Goal: Task Accomplishment & Management: Use online tool/utility

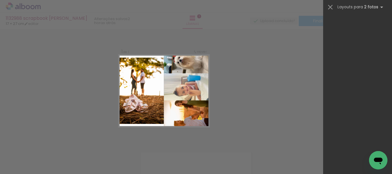
scroll to position [1403, 0]
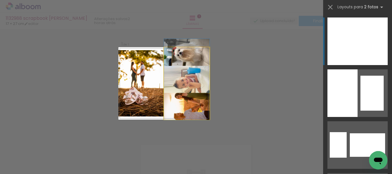
click at [190, 100] on quentale-photo at bounding box center [187, 83] width 46 height 73
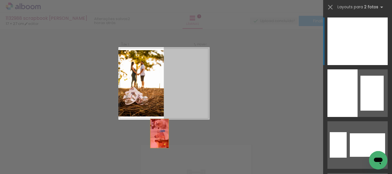
drag, startPoint x: 184, startPoint y: 103, endPoint x: 76, endPoint y: 161, distance: 122.3
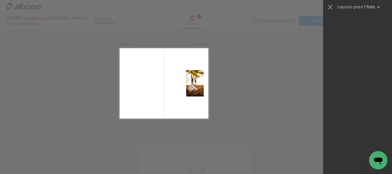
scroll to position [0, 0]
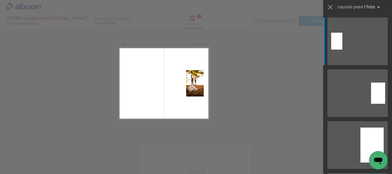
click at [79, 143] on iron-icon at bounding box center [77, 143] width 6 height 6
click at [13, 166] on span "Adicionar Fotos" at bounding box center [20, 166] width 17 height 6
click at [0, 0] on input "file" at bounding box center [0, 0] width 0 height 0
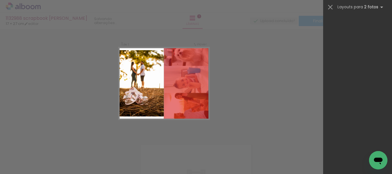
scroll to position [1403, 0]
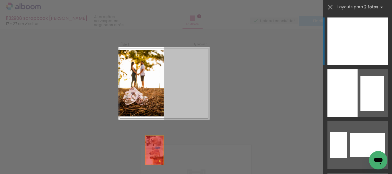
drag, startPoint x: 186, startPoint y: 95, endPoint x: 115, endPoint y: 166, distance: 100.3
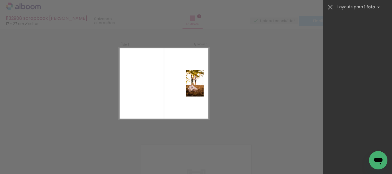
scroll to position [0, 0]
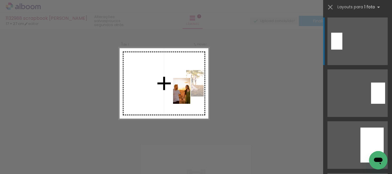
drag, startPoint x: 94, startPoint y: 157, endPoint x: 191, endPoint y: 94, distance: 115.8
click at [191, 95] on quentale-workspace at bounding box center [196, 87] width 392 height 174
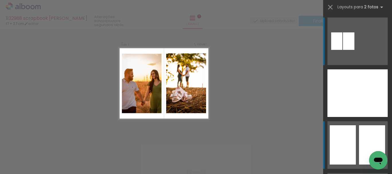
click at [354, 142] on div at bounding box center [343, 144] width 26 height 39
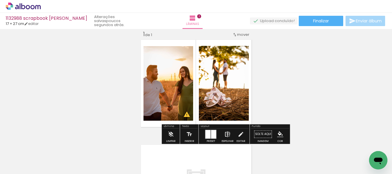
click at [226, 134] on iron-icon at bounding box center [227, 134] width 6 height 11
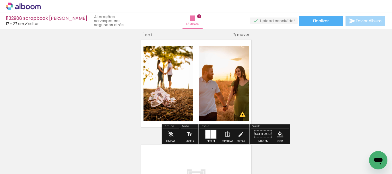
click at [206, 134] on div at bounding box center [208, 134] width 5 height 9
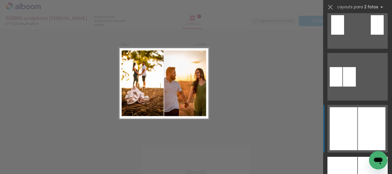
scroll to position [230, 0]
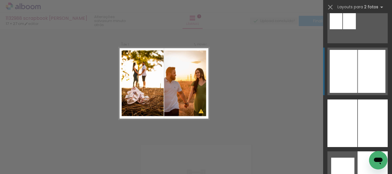
click at [359, 65] on div at bounding box center [372, 71] width 28 height 43
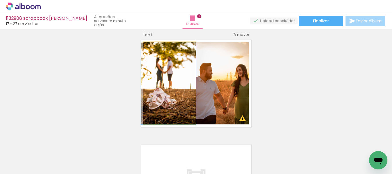
drag, startPoint x: 174, startPoint y: 102, endPoint x: 179, endPoint y: 100, distance: 5.0
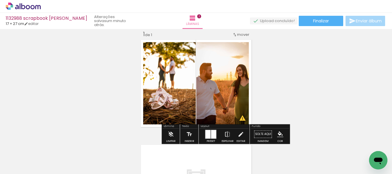
click at [240, 97] on quentale-photo at bounding box center [222, 83] width 53 height 82
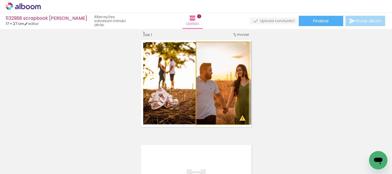
click at [240, 97] on quentale-photo at bounding box center [222, 83] width 53 height 82
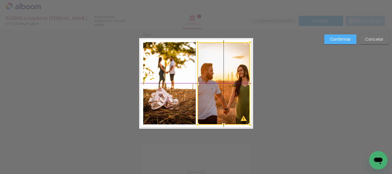
drag, startPoint x: 240, startPoint y: 94, endPoint x: 246, endPoint y: 94, distance: 5.5
click at [246, 94] on div at bounding box center [224, 83] width 53 height 82
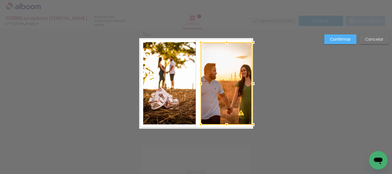
click at [0, 0] on slot "Cancelar" at bounding box center [0, 0] width 0 height 0
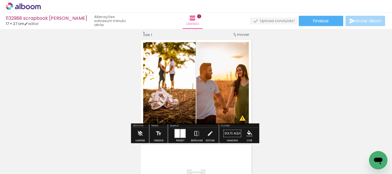
click at [335, 71] on div "Inserir lâmina 1 de 1 O Designbox precisará aumentar a sua imagem em 541% para …" at bounding box center [196, 129] width 392 height 210
click at [47, 91] on div "Inserir lâmina 1 de 1 O Designbox precisará aumentar a sua imagem em 541% para …" at bounding box center [196, 129] width 392 height 210
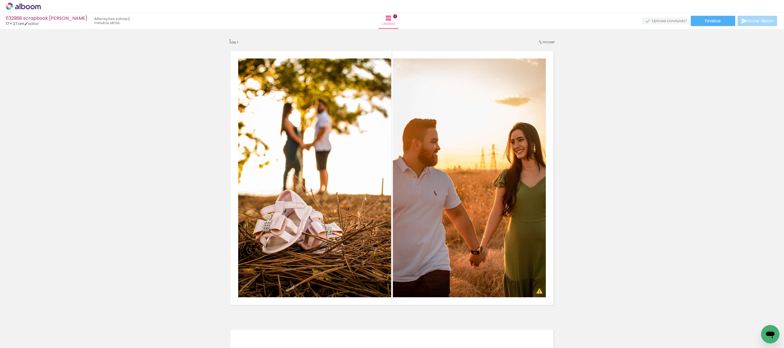
drag, startPoint x: 95, startPoint y: 78, endPoint x: 0, endPoint y: 111, distance: 100.4
drag, startPoint x: 0, startPoint y: 111, endPoint x: 637, endPoint y: 126, distance: 637.5
click at [392, 126] on div "Inserir lâmina 1 de 1 O Designbox precisará aumentar a sua imagem em 541% para …" at bounding box center [392, 310] width 784 height 559
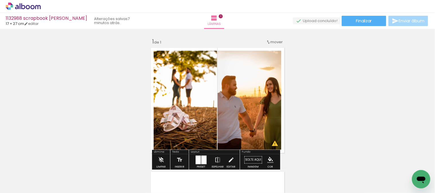
scroll to position [142, 0]
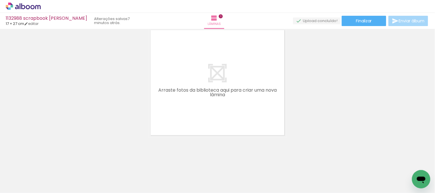
drag, startPoint x: 49, startPoint y: 69, endPoint x: 4, endPoint y: 45, distance: 50.7
drag, startPoint x: 4, startPoint y: 45, endPoint x: 0, endPoint y: 35, distance: 10.9
drag, startPoint x: 0, startPoint y: 35, endPoint x: 363, endPoint y: 58, distance: 363.3
click at [363, 58] on div "Inserir lâmina 1 de 1 O Designbox precisará aumentar a sua imagem em 541% para …" at bounding box center [217, 13] width 435 height 249
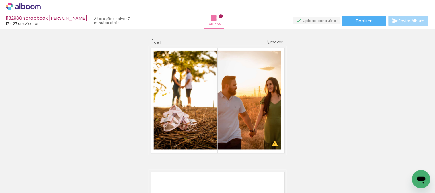
click at [26, 11] on div "› Editor de álbum" at bounding box center [217, 6] width 435 height 13
click at [29, 6] on icon at bounding box center [28, 7] width 4 height 4
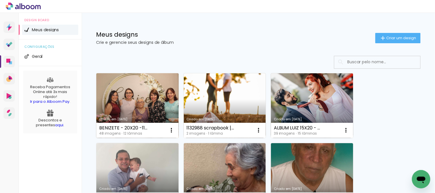
click at [121, 109] on link "Criado em [DATE]" at bounding box center [137, 105] width 82 height 65
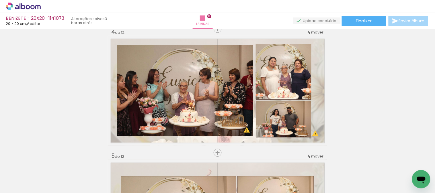
scroll to position [415, 0]
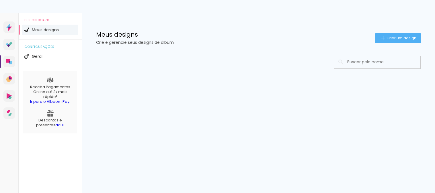
drag, startPoint x: 0, startPoint y: 0, endPoint x: 190, endPoint y: 5, distance: 189.8
click at [190, 5] on div at bounding box center [217, 6] width 435 height 13
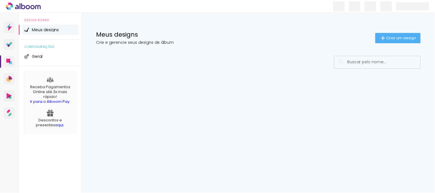
click at [190, 5] on div at bounding box center [217, 6] width 435 height 13
click at [181, 15] on div "Meus designs Crie e gerencie seus designs de álbum Criar um design" at bounding box center [259, 31] width 354 height 37
drag, startPoint x: 180, startPoint y: 15, endPoint x: 158, endPoint y: 18, distance: 22.4
click at [158, 18] on div "Meus designs Crie e gerencie seus designs de álbum Criar um design" at bounding box center [259, 31] width 354 height 37
click at [125, 42] on p "Crie e gerencie seus designs de álbum" at bounding box center [236, 42] width 280 height 4
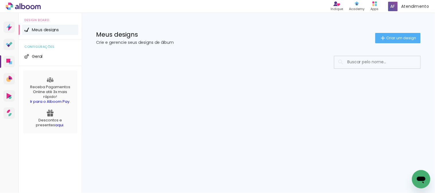
drag, startPoint x: 92, startPoint y: 34, endPoint x: 173, endPoint y: 44, distance: 81.3
click at [169, 44] on div "Meus designs Crie e gerencie seus designs de álbum Criar um design" at bounding box center [259, 31] width 354 height 37
click at [173, 45] on div "Meus designs Crie e gerencie seus designs de álbum Criar um design" at bounding box center [259, 31] width 354 height 37
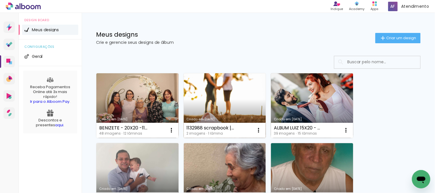
click at [217, 104] on link "Criado em [DATE]" at bounding box center [225, 105] width 82 height 65
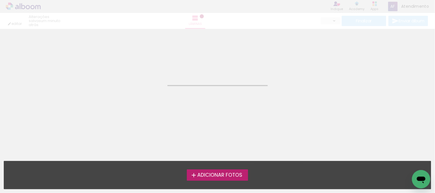
click at [219, 177] on span "Adicionar Fotos" at bounding box center [220, 175] width 45 height 5
click at [0, 0] on input "file" at bounding box center [0, 0] width 0 height 0
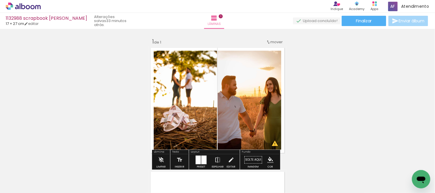
click at [353, 101] on div "Inserir lâmina 1 de 1 O Designbox precisará aumentar a sua imagem em 226% para …" at bounding box center [217, 155] width 435 height 249
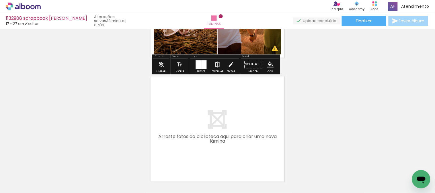
scroll to position [142, 0]
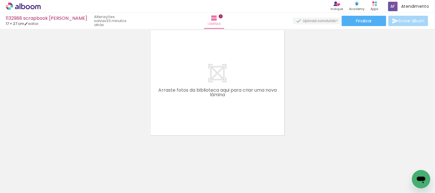
click at [214, 81] on quentale-layouter at bounding box center [218, 83] width 138 height 110
click at [0, 191] on div "Biblioteca 2 fotos Todas as fotos Não utilizadas Adicionar Fotos" at bounding box center [0, 176] width 0 height 36
click at [16, 189] on paper-button "Adicionar Fotos" at bounding box center [18, 185] width 28 height 9
click at [0, 0] on input "file" at bounding box center [0, 0] width 0 height 0
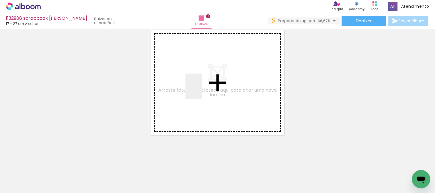
drag, startPoint x: 169, startPoint y: 138, endPoint x: 203, endPoint y: 91, distance: 57.9
click at [203, 91] on quentale-workspace at bounding box center [217, 96] width 435 height 193
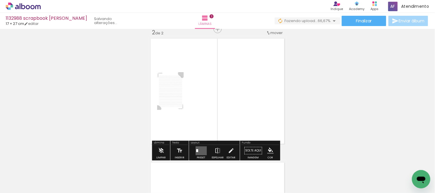
scroll to position [131, 0]
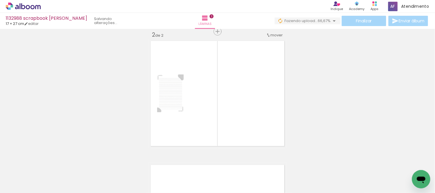
drag, startPoint x: 122, startPoint y: 179, endPoint x: 82, endPoint y: 111, distance: 79.3
click at [82, 111] on div "Inserir lâmina 1 de 2 Inserir lâmina 2 de 2 O Designbox precisará aumentar a su…" at bounding box center [217, 86] width 435 height 373
click at [24, 185] on span "Adicionar Fotos" at bounding box center [20, 186] width 17 height 6
click at [0, 0] on input "file" at bounding box center [0, 0] width 0 height 0
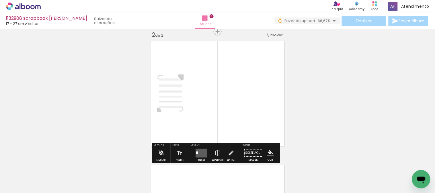
click at [166, 111] on quentale-photo at bounding box center [170, 94] width 27 height 40
click at [200, 152] on quentale-layouter at bounding box center [201, 153] width 11 height 9
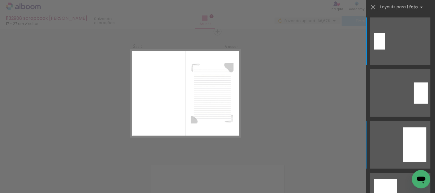
click at [392, 144] on quentale-layouter at bounding box center [401, 145] width 60 height 48
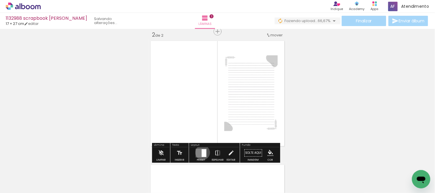
click at [202, 153] on div at bounding box center [204, 154] width 5 height 8
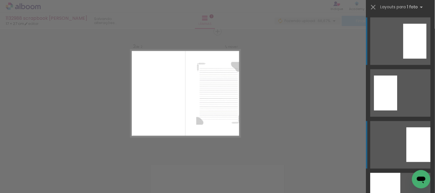
scroll to position [168, 0]
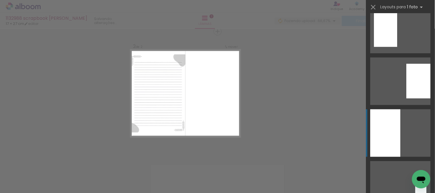
click at [393, 139] on div at bounding box center [386, 134] width 30 height 48
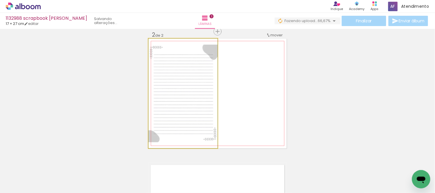
drag, startPoint x: 164, startPoint y: 104, endPoint x: 178, endPoint y: 104, distance: 13.5
drag, startPoint x: 169, startPoint y: 109, endPoint x: 186, endPoint y: 110, distance: 16.4
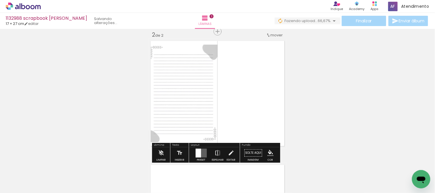
click at [171, 113] on quentale-photo at bounding box center [183, 94] width 69 height 110
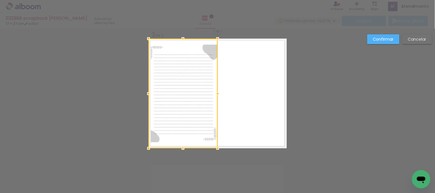
click at [171, 113] on div at bounding box center [183, 94] width 69 height 110
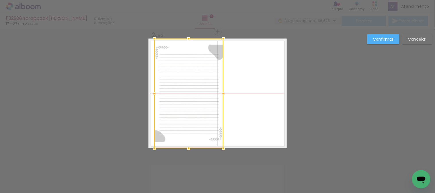
drag, startPoint x: 169, startPoint y: 113, endPoint x: 182, endPoint y: 111, distance: 12.5
click at [182, 111] on div at bounding box center [188, 94] width 69 height 110
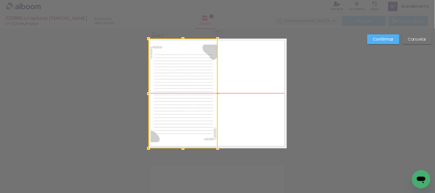
drag, startPoint x: 180, startPoint y: 111, endPoint x: 159, endPoint y: 111, distance: 21.0
click at [159, 111] on div at bounding box center [183, 94] width 69 height 110
click at [386, 33] on div "Confirmar Cancelar" at bounding box center [217, 91] width 435 height 387
click at [0, 0] on slot "Confirmar" at bounding box center [0, 0] width 0 height 0
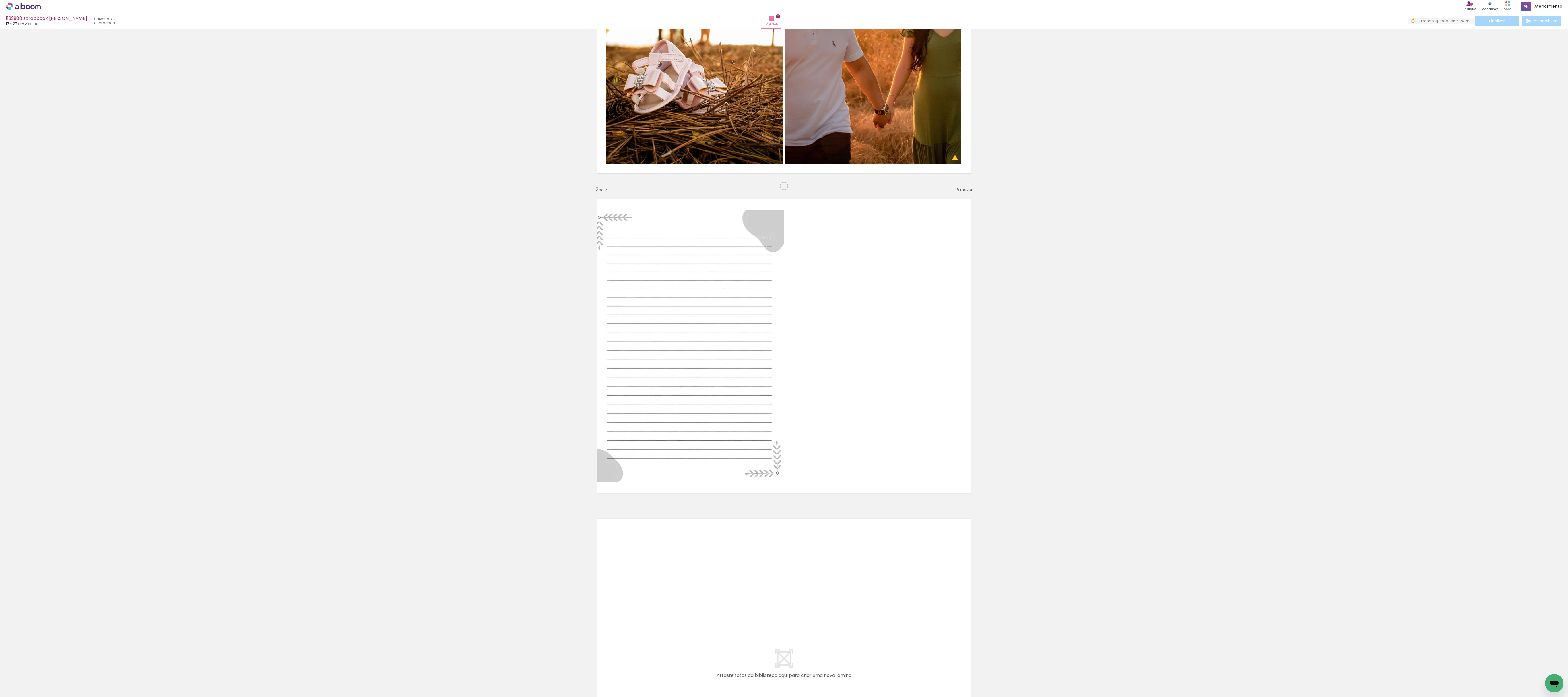
scroll to position [0, 0]
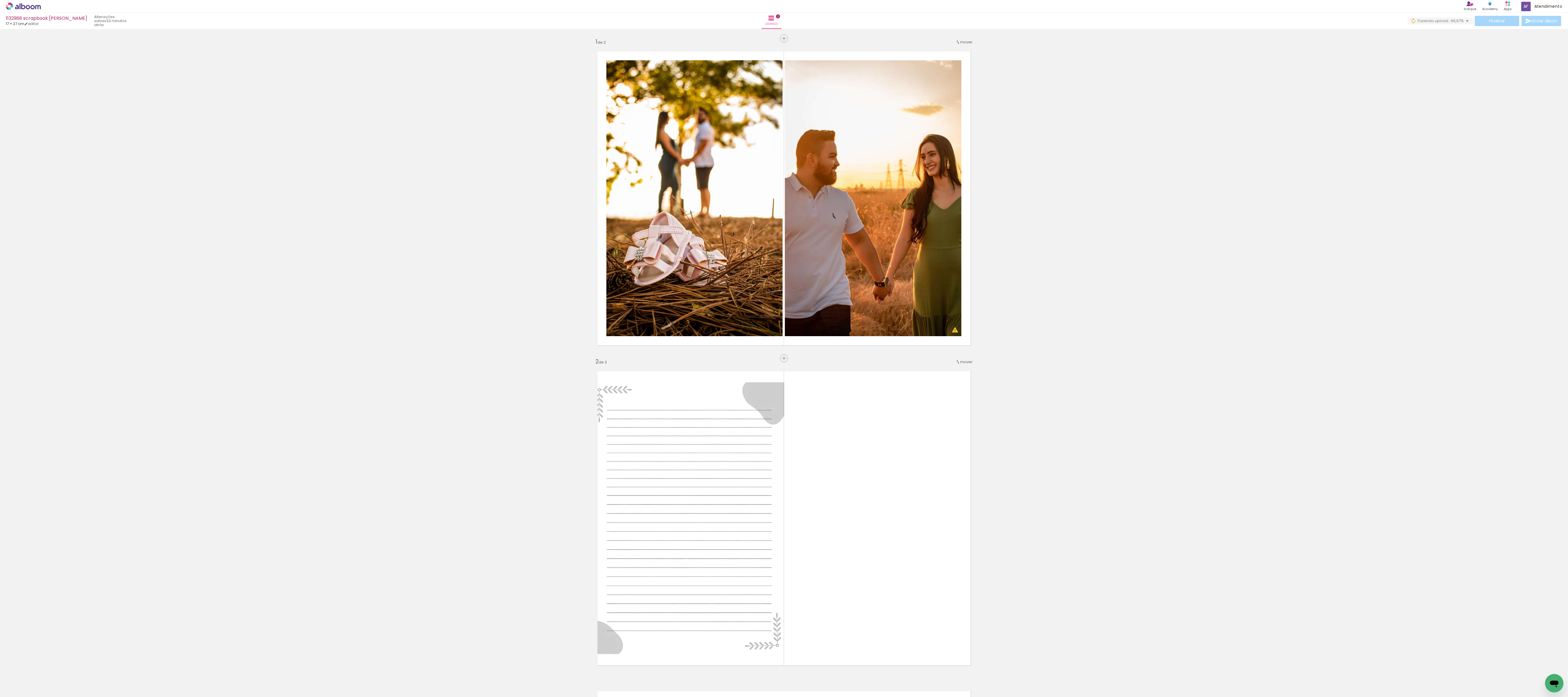
click at [328, 193] on div "Inserir lâmina 1 de 2 Inserir lâmina 2 de 2 O Designbox precisará aumentar a su…" at bounding box center [784, 511] width 1568 height 960
click at [435, 193] on div "Inserir lâmina 1 de 2 Inserir lâmina 2 de 2 O Designbox precisará aumentar a su…" at bounding box center [784, 511] width 1568 height 960
click at [286, 193] on div "Inserir lâmina 1 de 2 Inserir lâmina 2 de 2 O Designbox precisará aumentar a su…" at bounding box center [784, 511] width 1568 height 960
drag, startPoint x: 425, startPoint y: 168, endPoint x: 202, endPoint y: 179, distance: 223.3
